Goal: Task Accomplishment & Management: Complete application form

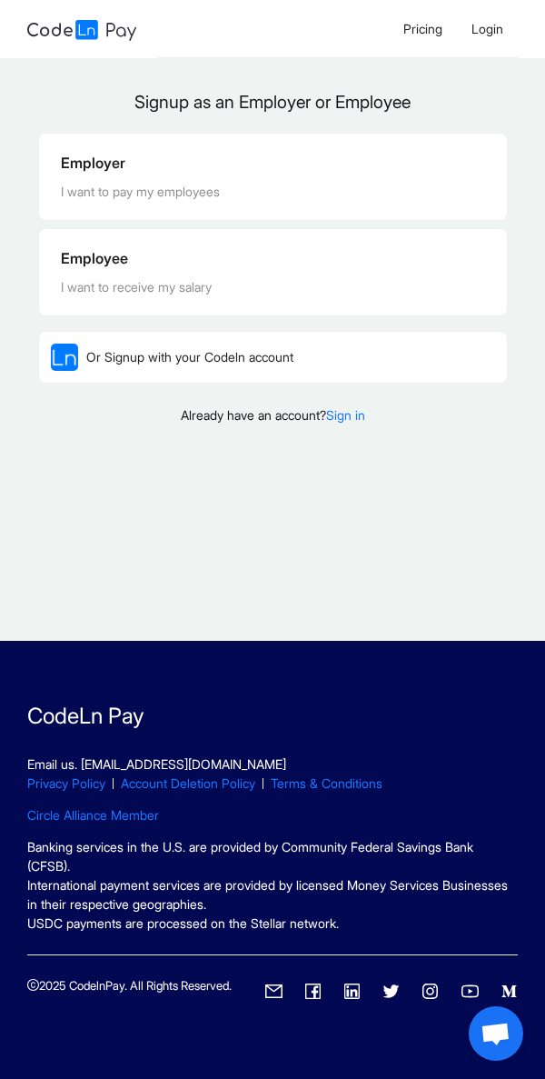
click at [374, 268] on div "Employee" at bounding box center [273, 258] width 424 height 23
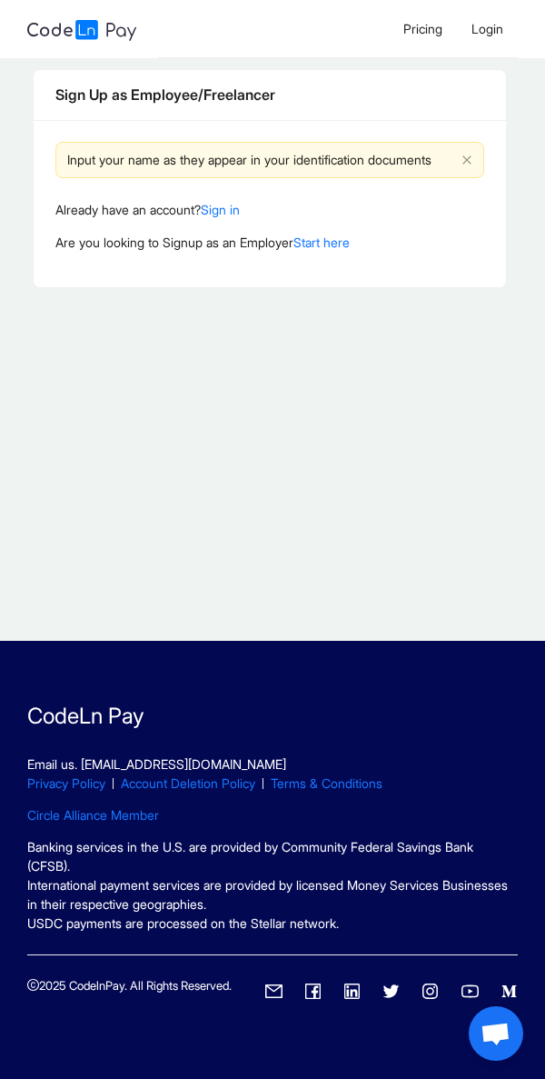
click at [349, 164] on div "Input your name as they appear in your identification documents" at bounding box center [261, 160] width 388 height 20
click at [404, 155] on div "Input your name as they appear in your identification documents" at bounding box center [261, 160] width 388 height 20
click at [237, 217] on link "Sign in" at bounding box center [220, 209] width 39 height 15
